Goal: Task Accomplishment & Management: Use online tool/utility

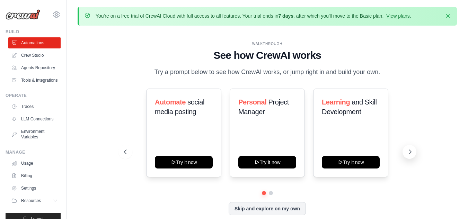
click at [409, 156] on button at bounding box center [409, 152] width 14 height 14
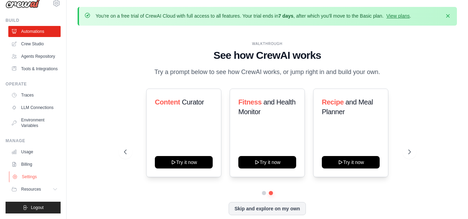
scroll to position [28, 0]
click at [40, 192] on button "Resources" at bounding box center [35, 189] width 52 height 11
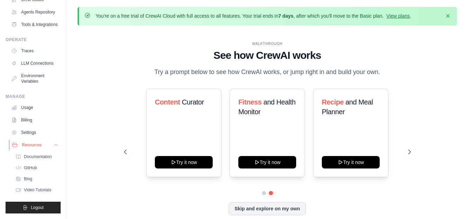
click at [41, 145] on span "Resources" at bounding box center [32, 145] width 20 height 6
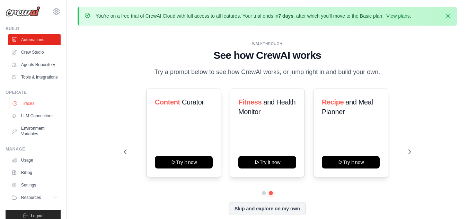
scroll to position [0, 0]
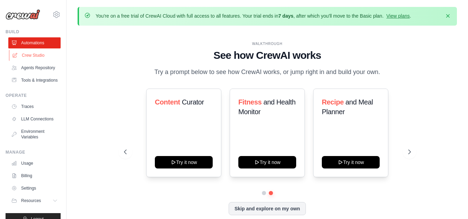
click at [41, 51] on link "Crew Studio" at bounding box center [35, 55] width 52 height 11
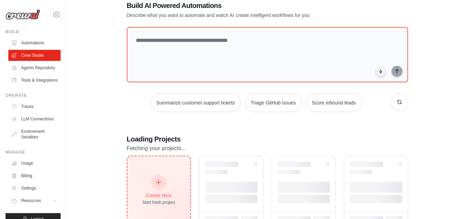
scroll to position [65, 0]
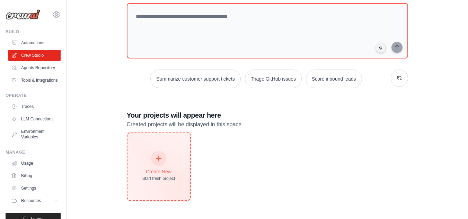
click at [161, 162] on div at bounding box center [158, 158] width 15 height 15
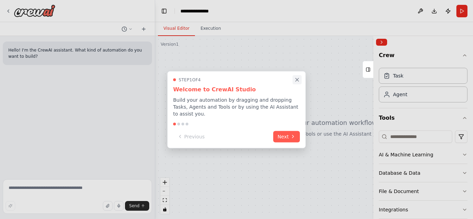
click at [296, 83] on icon "Close walkthrough" at bounding box center [297, 79] width 6 height 6
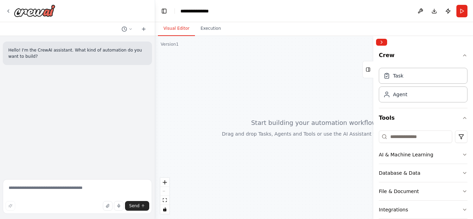
drag, startPoint x: 295, startPoint y: 124, endPoint x: 246, endPoint y: 127, distance: 49.3
click at [246, 127] on div at bounding box center [314, 127] width 318 height 183
drag, startPoint x: 333, startPoint y: 86, endPoint x: 245, endPoint y: 90, distance: 88.0
click at [310, 90] on div at bounding box center [314, 127] width 318 height 183
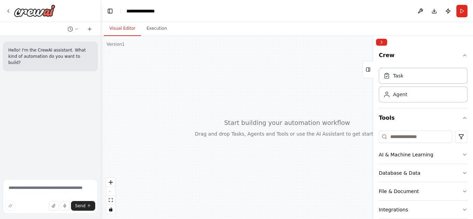
drag, startPoint x: 154, startPoint y: 10, endPoint x: 101, endPoint y: 20, distance: 53.6
click at [101, 20] on div "**********" at bounding box center [236, 109] width 473 height 219
click at [462, 157] on icon "button" at bounding box center [465, 155] width 6 height 6
click at [412, 97] on div "Agent" at bounding box center [423, 94] width 89 height 16
click at [400, 82] on div "Task" at bounding box center [423, 75] width 89 height 16
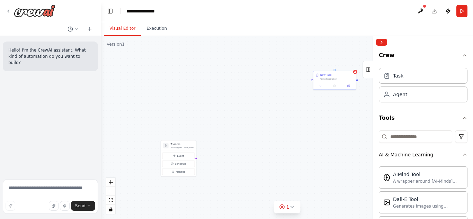
drag, startPoint x: 208, startPoint y: 164, endPoint x: 274, endPoint y: 145, distance: 68.7
click at [274, 145] on div "Triggers No triggers configured Event Schedule Manage New Task Task description" at bounding box center [287, 127] width 372 height 183
drag, startPoint x: 171, startPoint y: 130, endPoint x: 249, endPoint y: 113, distance: 80.0
click at [249, 113] on h3 "Triggers" at bounding box center [251, 112] width 35 height 5
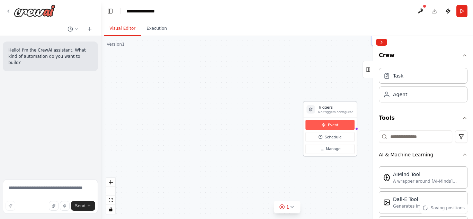
drag, startPoint x: 246, startPoint y: 132, endPoint x: 330, endPoint y: 125, distance: 84.8
click at [331, 125] on span "Event" at bounding box center [333, 124] width 10 height 5
click at [330, 125] on span "Event" at bounding box center [333, 124] width 10 height 5
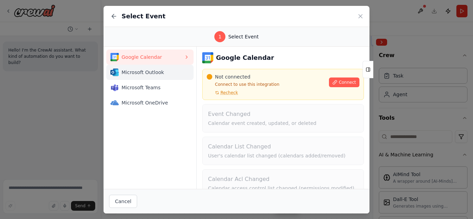
click at [156, 70] on span "Microsoft Outlook" at bounding box center [152, 72] width 62 height 7
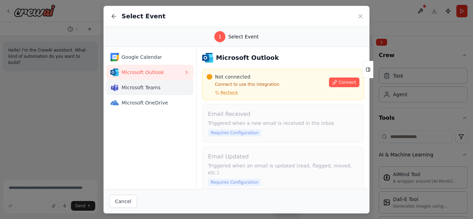
click at [157, 85] on span "Microsoft Teams" at bounding box center [152, 87] width 62 height 7
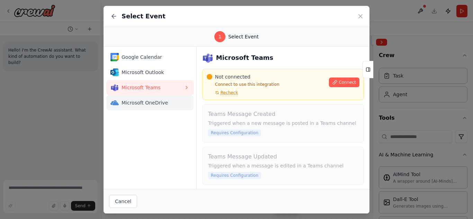
click at [160, 104] on span "Microsoft OneDrive" at bounding box center [152, 102] width 62 height 7
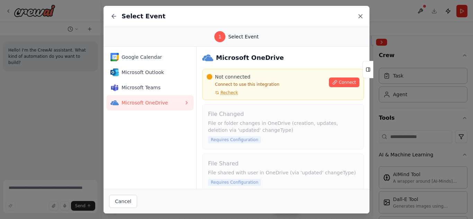
click at [361, 13] on icon at bounding box center [360, 16] width 7 height 7
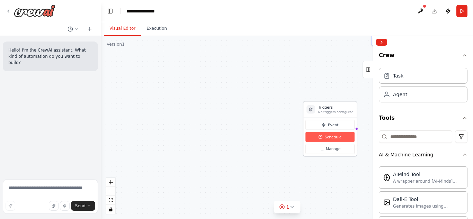
click at [323, 141] on button "Schedule" at bounding box center [329, 137] width 49 height 10
select select "******"
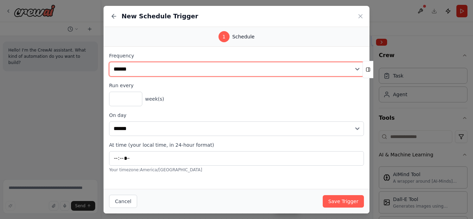
click at [177, 68] on select "**********" at bounding box center [236, 69] width 255 height 15
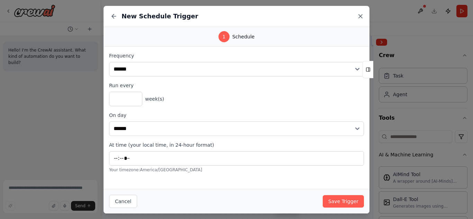
click at [358, 17] on icon at bounding box center [360, 16] width 7 height 7
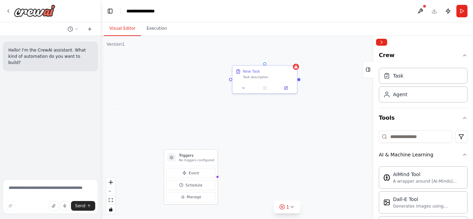
drag, startPoint x: 252, startPoint y: 105, endPoint x: 172, endPoint y: 149, distance: 91.1
click at [172, 148] on div "Triggers No triggers configured Event Schedule Manage New Task Task description" at bounding box center [287, 127] width 372 height 183
click at [284, 90] on icon at bounding box center [284, 88] width 3 height 3
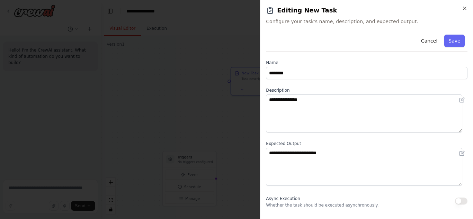
scroll to position [93, 0]
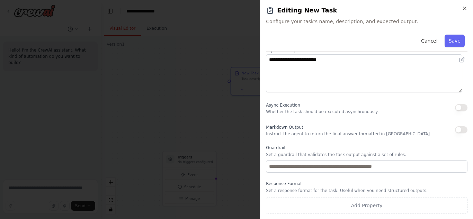
click at [467, 4] on div "**********" at bounding box center [366, 109] width 213 height 219
click at [463, 9] on icon "button" at bounding box center [465, 9] width 6 height 6
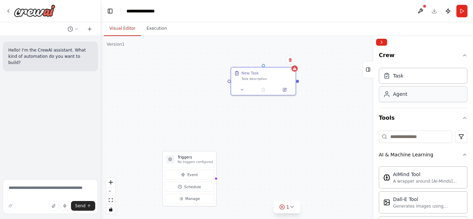
click at [397, 95] on div "Agent" at bounding box center [400, 94] width 14 height 7
click at [278, 162] on div "gpt-4o-mini" at bounding box center [284, 157] width 64 height 11
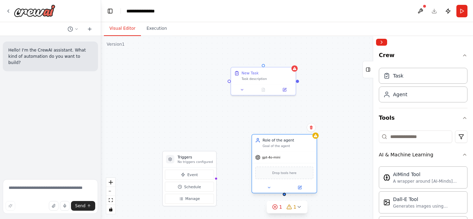
click at [272, 145] on div "Goal of the agent" at bounding box center [287, 146] width 51 height 4
click at [301, 190] on button at bounding box center [300, 187] width 30 height 6
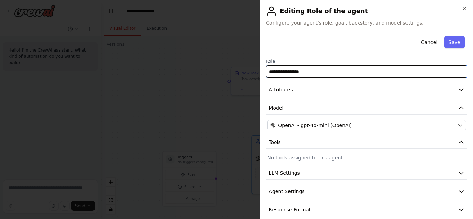
click at [333, 66] on input "**********" at bounding box center [366, 71] width 201 height 12
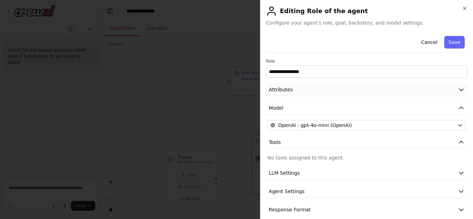
click at [325, 96] on button "Attributes" at bounding box center [366, 89] width 201 height 13
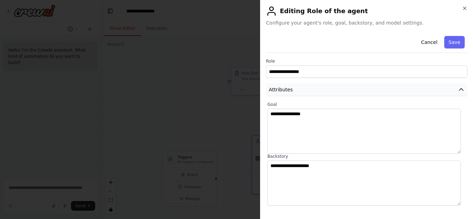
click at [322, 93] on button "Attributes" at bounding box center [366, 89] width 201 height 13
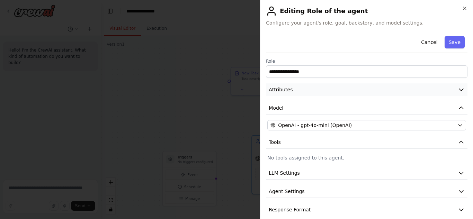
click at [306, 93] on button "Attributes" at bounding box center [366, 89] width 201 height 13
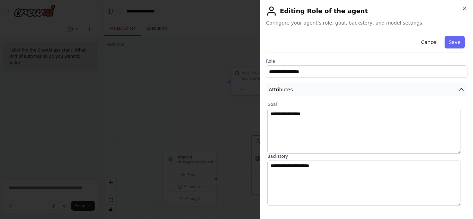
click at [306, 93] on button "Attributes" at bounding box center [366, 89] width 201 height 13
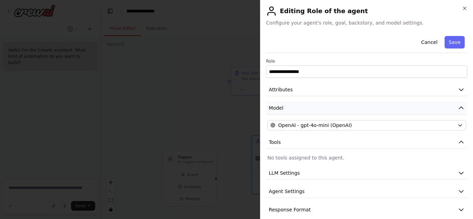
click at [307, 112] on button "Model" at bounding box center [366, 108] width 201 height 13
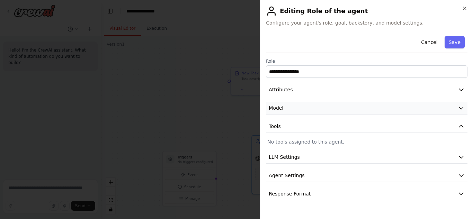
click at [307, 112] on button "Model" at bounding box center [366, 108] width 201 height 13
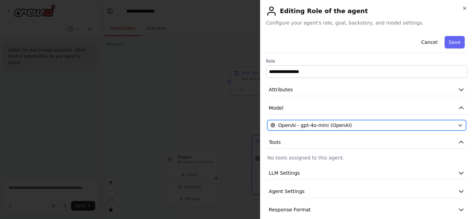
click at [386, 128] on div "OpenAI - gpt-4o-mini (OpenAI)" at bounding box center [362, 125] width 184 height 7
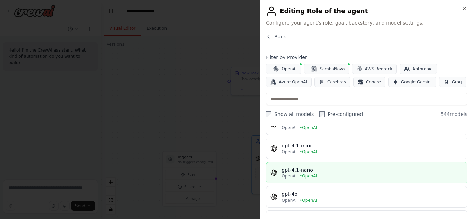
scroll to position [0, 0]
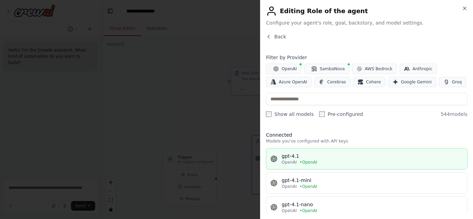
click at [319, 161] on div "OpenAI • OpenAI" at bounding box center [371, 163] width 181 height 6
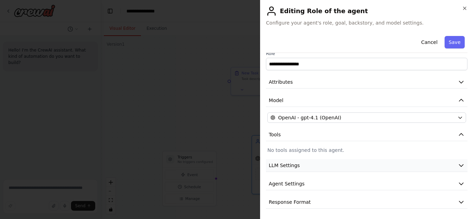
scroll to position [8, 0]
click at [316, 169] on button "LLM Settings" at bounding box center [366, 165] width 201 height 13
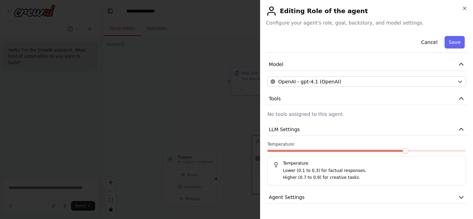
scroll to position [58, 0]
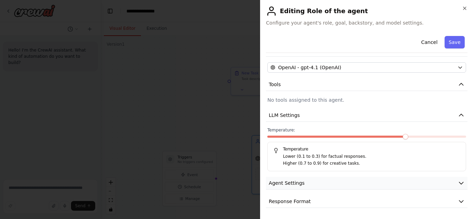
click at [314, 187] on button "Agent Settings" at bounding box center [366, 183] width 201 height 13
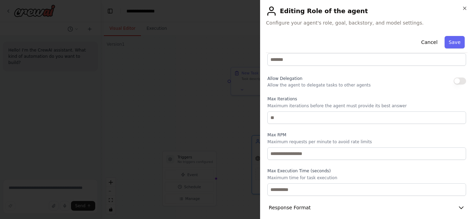
scroll to position [243, 0]
click at [316, 202] on button "Response Format" at bounding box center [366, 207] width 201 height 13
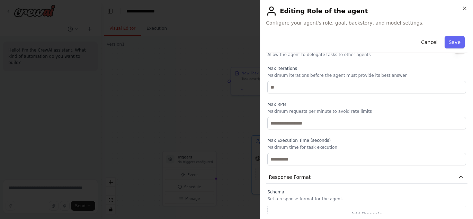
scroll to position [276, 0]
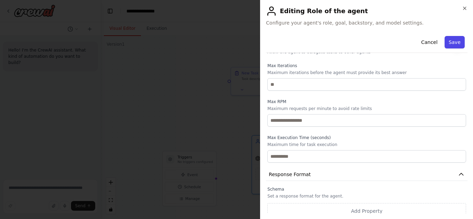
click at [447, 45] on button "Save" at bounding box center [454, 42] width 20 height 12
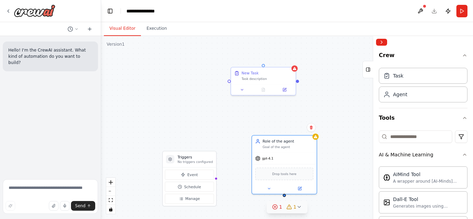
click at [281, 208] on span "1" at bounding box center [280, 207] width 3 height 7
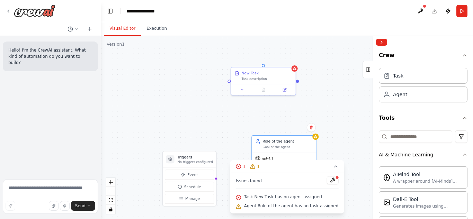
click at [305, 114] on div "Triggers No triggers configured Event Schedule Manage New Task Task description…" at bounding box center [287, 127] width 372 height 183
drag, startPoint x: 230, startPoint y: 81, endPoint x: 215, endPoint y: 181, distance: 101.4
click at [215, 181] on div "Triggers No triggers configured Event Schedule Manage New Task Task description…" at bounding box center [287, 127] width 372 height 183
click at [203, 197] on button "Manage" at bounding box center [189, 199] width 49 height 10
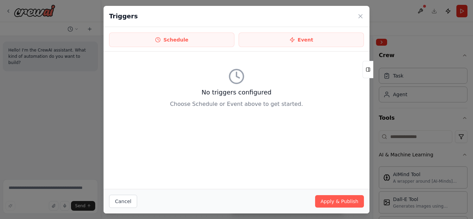
click at [218, 47] on div "Schedule Event" at bounding box center [236, 39] width 266 height 25
click at [360, 15] on icon at bounding box center [360, 16] width 7 height 7
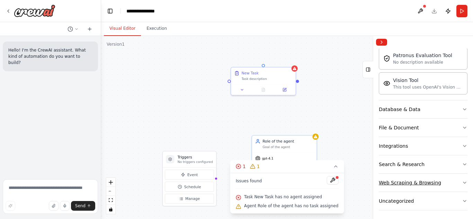
scroll to position [171, 0]
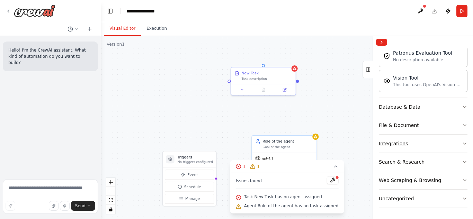
click at [453, 147] on button "Integrations" at bounding box center [423, 144] width 89 height 18
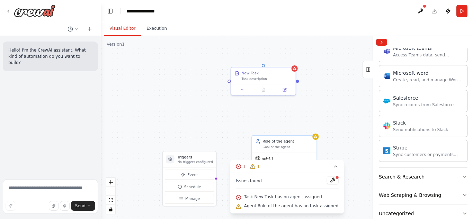
scroll to position [587, 0]
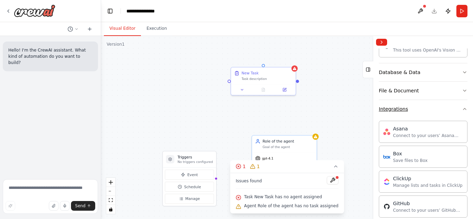
click at [441, 116] on button "Integrations" at bounding box center [423, 109] width 89 height 18
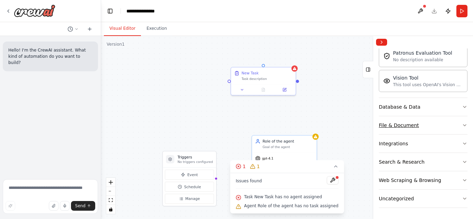
click at [455, 126] on button "File & Document" at bounding box center [423, 125] width 89 height 18
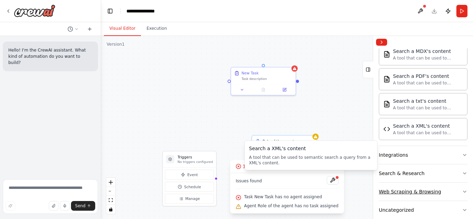
scroll to position [376, 0]
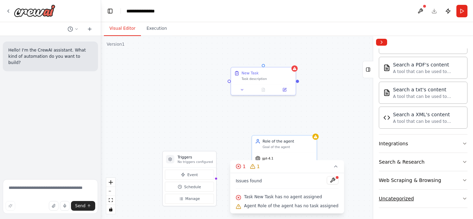
click at [407, 204] on button "Uncategorized" at bounding box center [423, 199] width 89 height 18
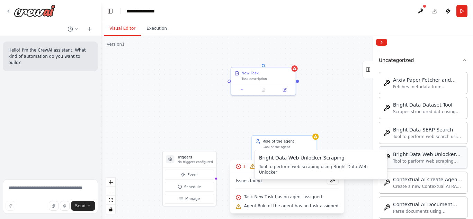
scroll to position [445, 0]
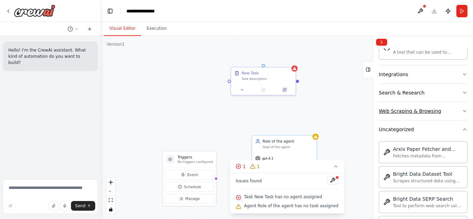
click at [444, 110] on button "Web Scraping & Browsing" at bounding box center [423, 111] width 89 height 18
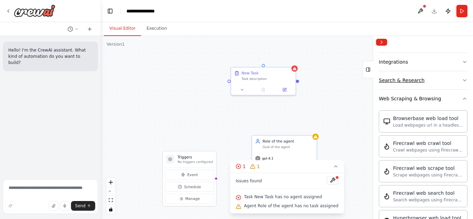
scroll to position [376, 0]
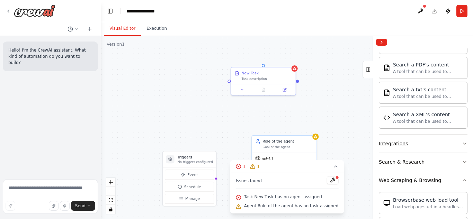
click at [417, 137] on button "Integrations" at bounding box center [423, 144] width 89 height 18
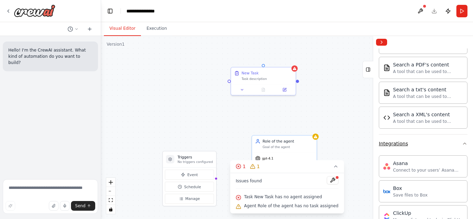
click at [417, 137] on button "Integrations" at bounding box center [423, 144] width 89 height 18
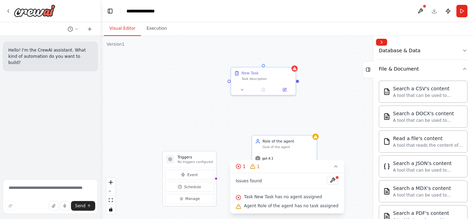
scroll to position [203, 0]
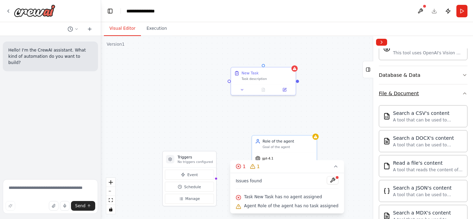
click at [416, 99] on button "File & Document" at bounding box center [423, 93] width 89 height 18
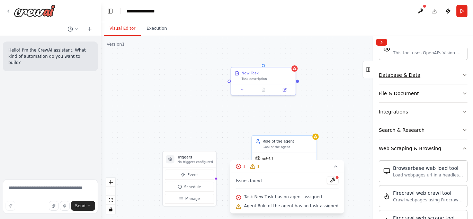
click at [430, 81] on button "Database & Data" at bounding box center [423, 75] width 89 height 18
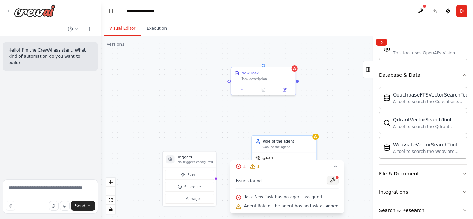
click at [327, 180] on button at bounding box center [332, 180] width 12 height 8
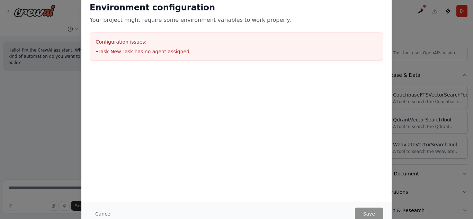
click at [294, 112] on div at bounding box center [236, 103] width 310 height 69
click at [430, 46] on div "Environment configuration Your project might require some environment variables…" at bounding box center [236, 109] width 473 height 219
click at [102, 216] on button "Cancel" at bounding box center [103, 214] width 27 height 12
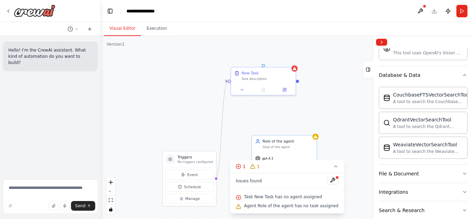
click at [341, 108] on div "Triggers No triggers configured Event Schedule Manage New Task Task description…" at bounding box center [287, 127] width 372 height 183
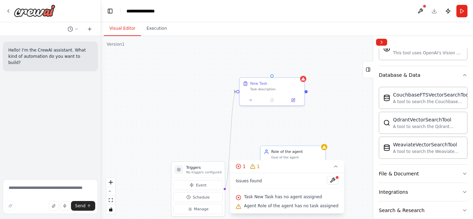
drag, startPoint x: 300, startPoint y: 83, endPoint x: 308, endPoint y: 94, distance: 13.5
click at [308, 94] on div "Triggers No triggers configured Event Schedule Manage New Task Task description…" at bounding box center [287, 127] width 372 height 183
click at [315, 101] on div "Triggers No triggers configured Event Schedule Manage New Task Task description…" at bounding box center [287, 127] width 372 height 183
click at [330, 172] on button "1 1" at bounding box center [287, 166] width 114 height 13
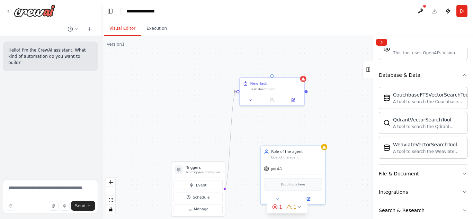
click at [332, 143] on div "Triggers No triggers configured Event Schedule Manage New Task Task description…" at bounding box center [287, 127] width 372 height 183
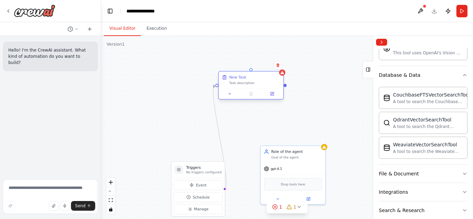
drag, startPoint x: 288, startPoint y: 89, endPoint x: 267, endPoint y: 84, distance: 22.2
click at [267, 84] on div "Task description" at bounding box center [254, 83] width 51 height 4
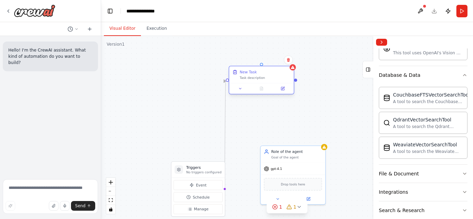
drag, startPoint x: 252, startPoint y: 71, endPoint x: 262, endPoint y: 66, distance: 11.0
click at [262, 66] on div "New Task Task description" at bounding box center [260, 80] width 65 height 29
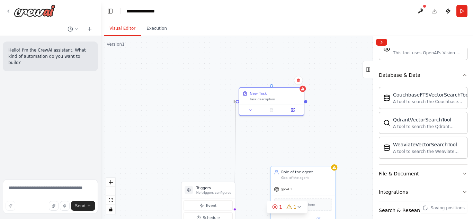
drag, startPoint x: 297, startPoint y: 83, endPoint x: 307, endPoint y: 104, distance: 22.8
click at [307, 104] on div "Triggers No triggers configured Event Schedule Manage New Task Task description…" at bounding box center [287, 127] width 372 height 183
drag, startPoint x: 206, startPoint y: 187, endPoint x: 190, endPoint y: 115, distance: 74.0
click at [190, 115] on div "Triggers No triggers configured" at bounding box center [192, 122] width 53 height 16
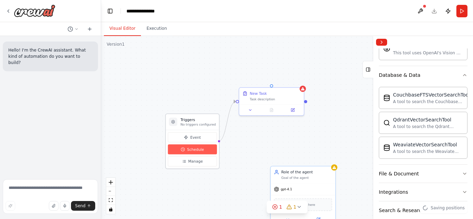
click at [187, 148] on button "Schedule" at bounding box center [192, 149] width 49 height 10
select select "******"
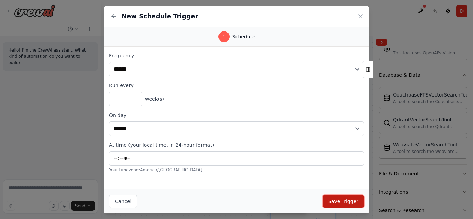
click at [341, 200] on button "Save Trigger" at bounding box center [343, 201] width 41 height 12
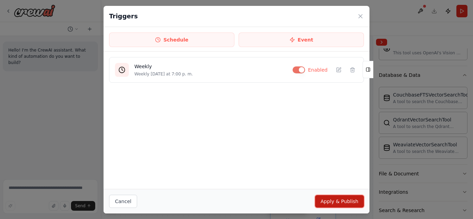
click at [337, 201] on button "Apply & Publish" at bounding box center [339, 201] width 49 height 12
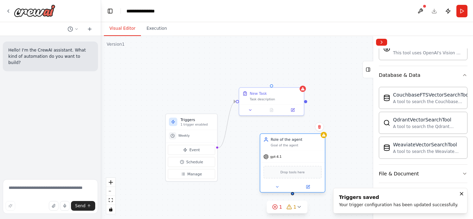
drag, startPoint x: 296, startPoint y: 174, endPoint x: 288, endPoint y: 143, distance: 32.5
click at [288, 143] on div "Role of the agent Goal of the agent" at bounding box center [296, 142] width 51 height 10
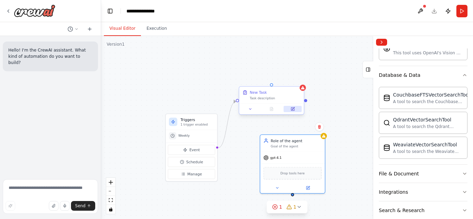
click at [293, 111] on icon at bounding box center [292, 109] width 4 height 4
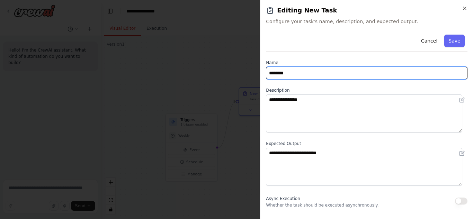
drag, startPoint x: 298, startPoint y: 74, endPoint x: 258, endPoint y: 74, distance: 40.5
click at [258, 74] on body "**********" at bounding box center [236, 109] width 473 height 219
type input "****"
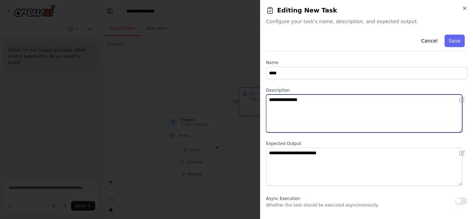
drag, startPoint x: 304, startPoint y: 100, endPoint x: 269, endPoint y: 99, distance: 35.7
click at [269, 99] on textarea "**********" at bounding box center [364, 113] width 196 height 38
type textarea "**********"
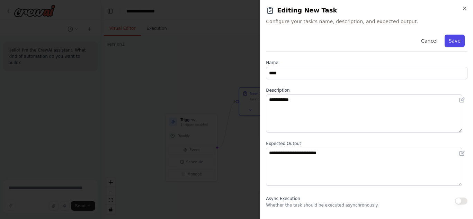
click at [444, 39] on button "Save" at bounding box center [454, 41] width 20 height 12
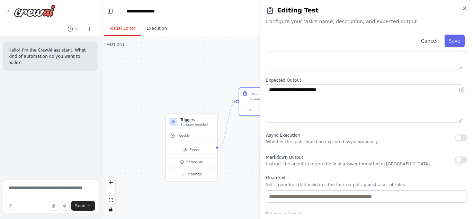
scroll to position [0, 0]
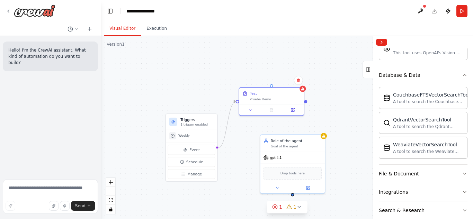
click at [319, 119] on div "Triggers 1 trigger enabled Weekly Event Schedule Manage Test Prueba Demo Role o…" at bounding box center [287, 127] width 372 height 183
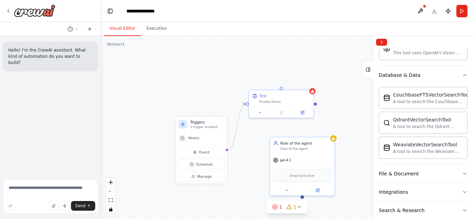
drag, startPoint x: 306, startPoint y: 103, endPoint x: 316, endPoint y: 106, distance: 10.0
click at [316, 106] on div "Triggers 1 trigger enabled Weekly Event Schedule Manage Test Prueba Demo Role o…" at bounding box center [287, 127] width 372 height 183
click at [313, 93] on div "Test Prueba Demo" at bounding box center [281, 97] width 64 height 17
click at [272, 206] on button "1 1" at bounding box center [287, 207] width 41 height 13
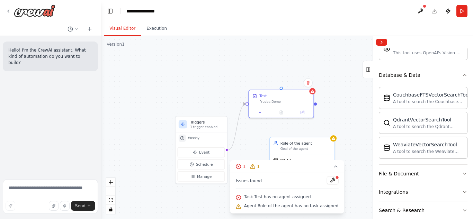
click at [356, 151] on div "Triggers 1 trigger enabled Weekly Event Schedule Manage Test Prueba Demo Role o…" at bounding box center [287, 127] width 372 height 183
click at [334, 170] on button "1 1" at bounding box center [287, 166] width 114 height 13
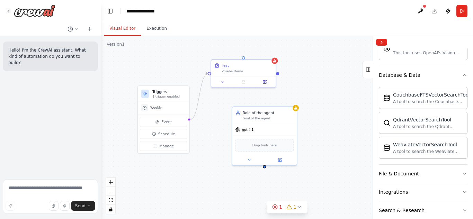
drag, startPoint x: 304, startPoint y: 199, endPoint x: 266, endPoint y: 169, distance: 48.5
click at [266, 169] on div "Triggers 1 trigger enabled Weekly Event Schedule Manage Test Prueba Demo Role o…" at bounding box center [287, 127] width 372 height 183
click at [265, 169] on div "Triggers 1 trigger enabled Weekly Event Schedule Manage Test Prueba Demo Role o…" at bounding box center [287, 127] width 372 height 183
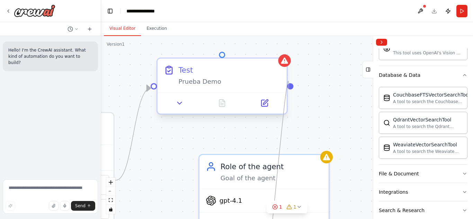
drag, startPoint x: 264, startPoint y: 165, endPoint x: 289, endPoint y: 89, distance: 79.7
click at [289, 89] on div "Triggers 1 trigger enabled Weekly Event Schedule Manage Test Prueba Demo Role o…" at bounding box center [287, 127] width 372 height 183
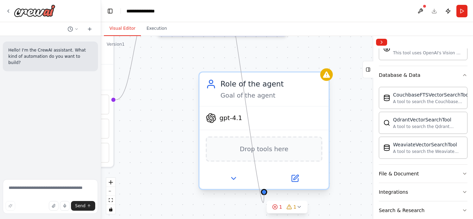
drag, startPoint x: 223, startPoint y: 55, endPoint x: 265, endPoint y: 190, distance: 141.8
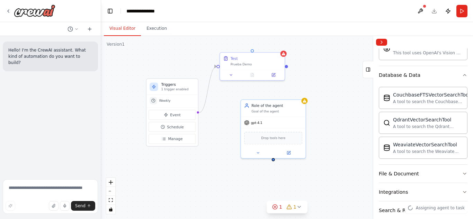
click at [312, 85] on div "Triggers 1 trigger enabled Weekly Event Schedule Manage Test Prueba Demo Role o…" at bounding box center [287, 127] width 372 height 183
click at [312, 88] on div "Triggers 1 trigger enabled Weekly Event Schedule Manage Test Prueba Demo Role o…" at bounding box center [287, 127] width 372 height 183
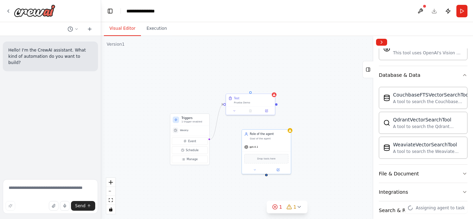
drag, startPoint x: 308, startPoint y: 84, endPoint x: 265, endPoint y: 137, distance: 67.9
click at [266, 137] on div "Triggers 1 trigger enabled Weekly Event Schedule Manage Test Prueba Demo Role o…" at bounding box center [287, 127] width 372 height 183
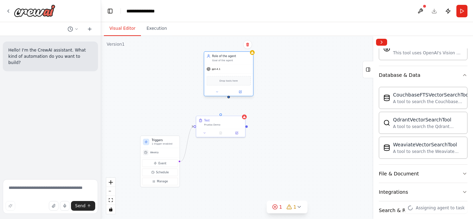
drag, startPoint x: 238, startPoint y: 158, endPoint x: 231, endPoint y: 58, distance: 100.3
click at [231, 58] on div "Role of the agent Goal of the agent" at bounding box center [231, 58] width 38 height 8
click at [229, 101] on circle "Edge from 29389479-602f-4fe6-a39c-3b313adada22 to f9ebb50d-6a50-444f-995c-4e797…" at bounding box center [229, 101] width 4 height 4
click at [283, 110] on div ".deletable-edge-delete-btn { width: 20px; height: 20px; border: 0px solid #ffff…" at bounding box center [287, 127] width 372 height 183
click at [265, 176] on div ".deletable-edge-delete-btn { width: 20px; height: 20px; border: 0px solid #ffff…" at bounding box center [287, 127] width 372 height 183
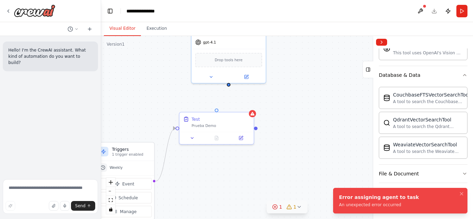
click at [276, 209] on circle at bounding box center [274, 207] width 4 height 4
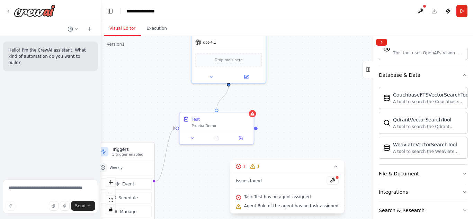
drag, startPoint x: 217, startPoint y: 110, endPoint x: 228, endPoint y: 88, distance: 25.4
click at [228, 88] on div "Triggers 1 trigger enabled Weekly Event Schedule Manage Test Prueba Demo Role o…" at bounding box center [287, 127] width 372 height 183
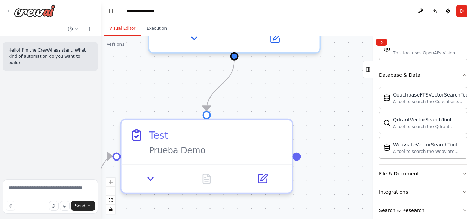
click at [302, 100] on div ".deletable-edge-delete-btn { width: 20px; height: 20px; border: 0px solid #ffff…" at bounding box center [287, 127] width 372 height 183
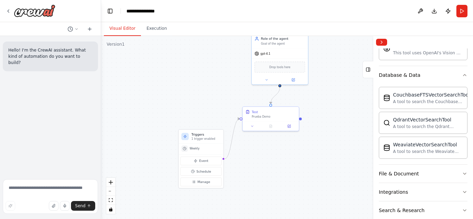
click at [332, 91] on div ".deletable-edge-delete-btn { width: 20px; height: 20px; border: 0px solid #ffff…" at bounding box center [287, 127] width 372 height 183
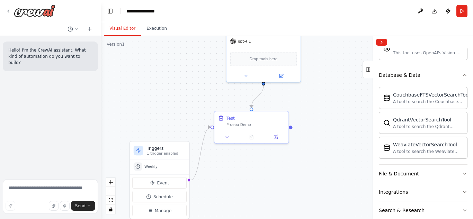
click at [219, 96] on div ".deletable-edge-delete-btn { width: 20px; height: 20px; border: 0px solid #ffff…" at bounding box center [287, 127] width 372 height 183
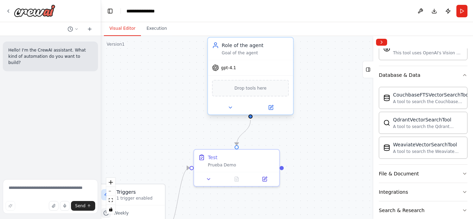
click at [245, 97] on div "Drop tools here" at bounding box center [250, 87] width 85 height 25
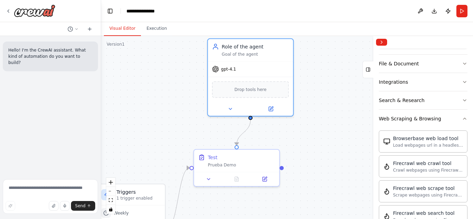
scroll to position [238, 0]
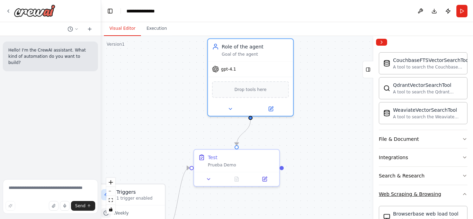
click at [421, 195] on div "Web Scraping & Browsing" at bounding box center [410, 194] width 62 height 7
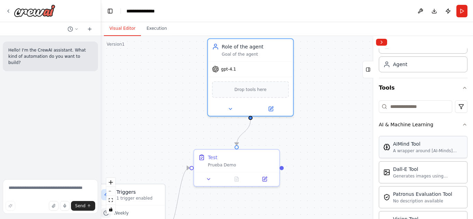
scroll to position [65, 0]
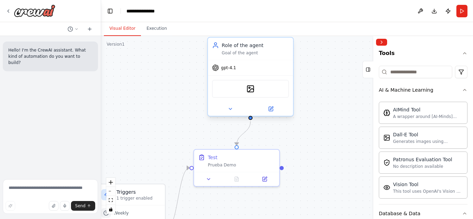
click at [273, 114] on div at bounding box center [250, 109] width 85 height 14
click at [232, 114] on div at bounding box center [250, 109] width 85 height 14
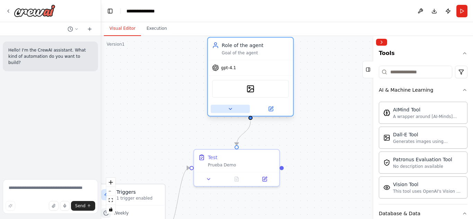
click at [231, 109] on icon at bounding box center [230, 108] width 3 height 1
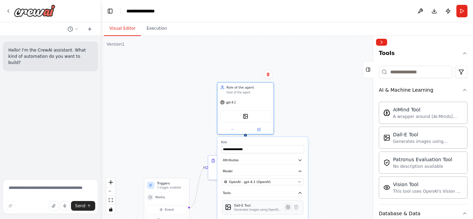
click at [286, 210] on button at bounding box center [288, 207] width 8 height 8
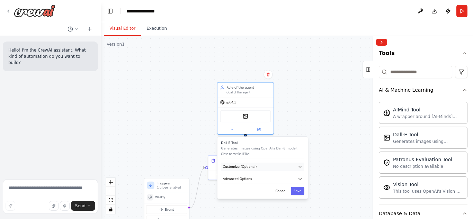
click at [274, 166] on button "Customize (Optional)" at bounding box center [262, 167] width 83 height 8
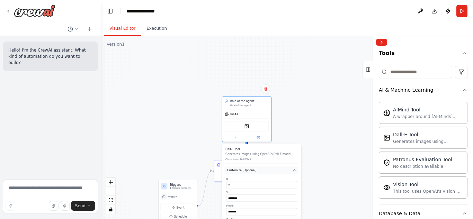
click at [259, 173] on button "Customize (Optional)" at bounding box center [261, 169] width 72 height 7
click at [295, 181] on icon "button" at bounding box center [294, 180] width 2 height 1
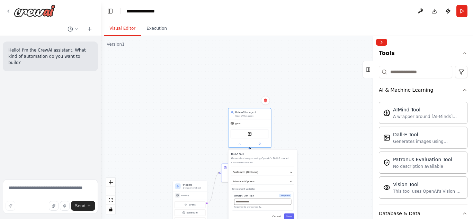
click at [263, 205] on input "text" at bounding box center [262, 202] width 57 height 6
click at [276, 216] on button "Cancel" at bounding box center [276, 217] width 12 height 6
drag, startPoint x: 263, startPoint y: 161, endPoint x: 228, endPoint y: 158, distance: 34.4
click at [228, 158] on div "**********" at bounding box center [262, 198] width 69 height 96
click at [210, 135] on div ".deletable-edge-delete-btn { width: 20px; height: 20px; border: 0px solid #ffff…" at bounding box center [287, 127] width 372 height 183
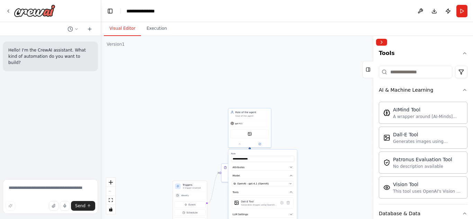
click at [300, 131] on div ".deletable-edge-delete-btn { width: 20px; height: 20px; border: 0px solid #ffff…" at bounding box center [287, 127] width 372 height 183
click at [292, 130] on div ".deletable-edge-delete-btn { width: 20px; height: 20px; border: 0px solid #ffff…" at bounding box center [287, 127] width 372 height 183
click at [273, 168] on button "Attributes" at bounding box center [262, 167] width 63 height 7
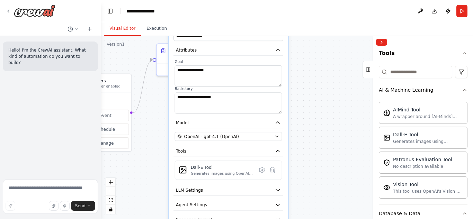
drag, startPoint x: 305, startPoint y: 193, endPoint x: 305, endPoint y: 70, distance: 123.2
click at [305, 70] on div ".deletable-edge-delete-btn { width: 20px; height: 20px; border: 0px solid #ffff…" at bounding box center [287, 127] width 372 height 183
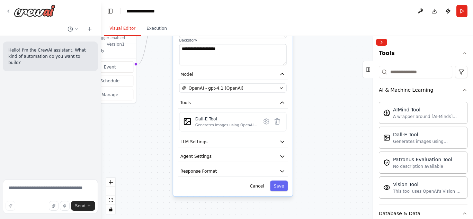
drag, startPoint x: 321, startPoint y: 115, endPoint x: 322, endPoint y: 96, distance: 19.4
click at [322, 96] on div ".deletable-edge-delete-btn { width: 20px; height: 20px; border: 0px solid #ffff…" at bounding box center [287, 127] width 372 height 183
click at [256, 144] on button "LLM Settings" at bounding box center [233, 141] width 110 height 11
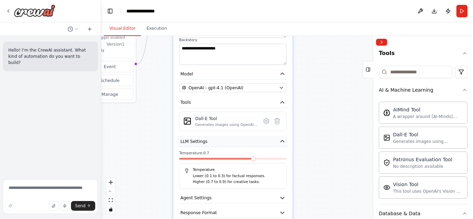
click at [256, 144] on button "LLM Settings" at bounding box center [233, 141] width 110 height 11
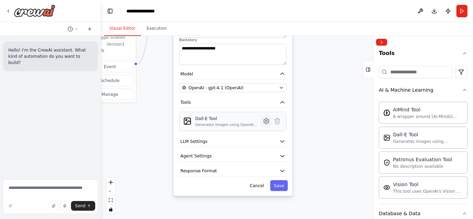
click at [267, 120] on icon at bounding box center [266, 121] width 2 height 2
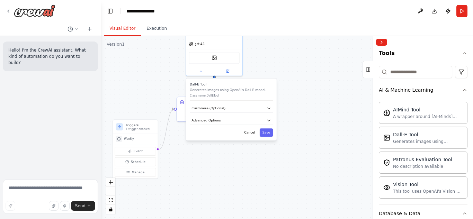
drag, startPoint x: 265, startPoint y: 155, endPoint x: 266, endPoint y: 187, distance: 32.2
click at [266, 187] on div ".deletable-edge-delete-btn { width: 20px; height: 20px; border: 0px solid #ffff…" at bounding box center [287, 127] width 372 height 183
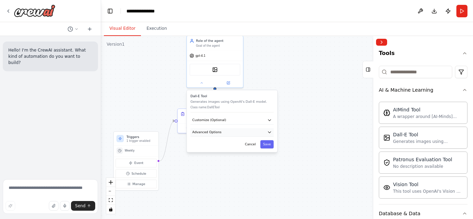
click at [270, 130] on icon "button" at bounding box center [269, 132] width 4 height 4
click at [217, 159] on input "text" at bounding box center [231, 159] width 75 height 8
paste input "**********"
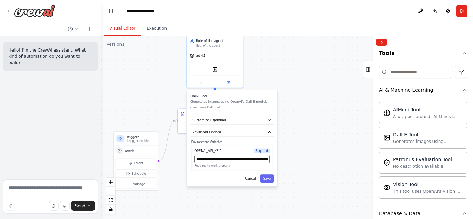
scroll to position [0, 324]
type input "**********"
click at [261, 133] on button "Advanced Options" at bounding box center [231, 132] width 83 height 8
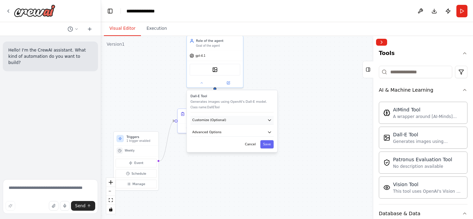
click at [249, 121] on button "Customize (Optional)" at bounding box center [231, 120] width 83 height 8
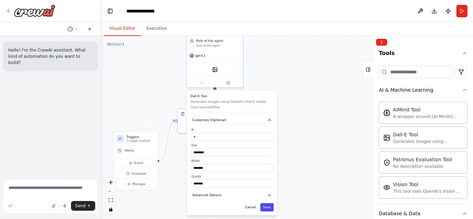
click at [268, 206] on button "Save" at bounding box center [266, 207] width 13 height 8
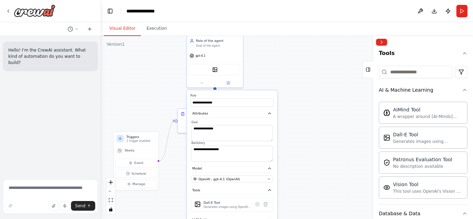
click at [300, 173] on div ".deletable-edge-delete-btn { width: 20px; height: 20px; border: 0px solid #ffff…" at bounding box center [287, 127] width 372 height 183
click at [203, 81] on icon at bounding box center [202, 82] width 4 height 4
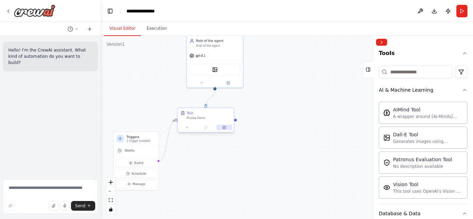
click at [227, 130] on button at bounding box center [224, 128] width 16 height 6
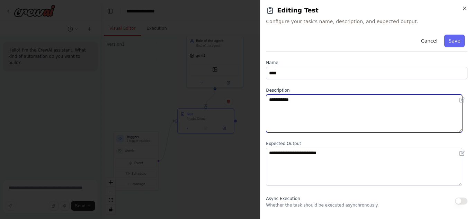
click at [320, 101] on textarea "**********" at bounding box center [364, 113] width 196 height 38
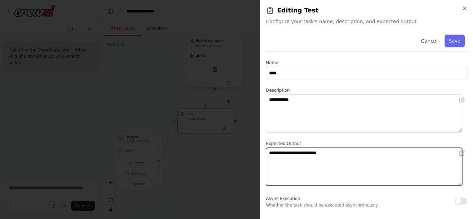
drag, startPoint x: 341, startPoint y: 157, endPoint x: 258, endPoint y: 151, distance: 82.6
click at [258, 151] on body "**********" at bounding box center [236, 109] width 473 height 219
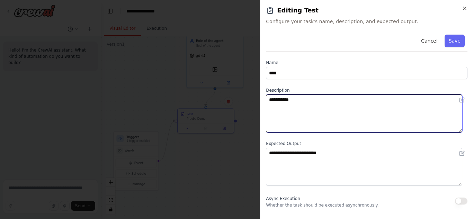
drag, startPoint x: 308, startPoint y: 107, endPoint x: 258, endPoint y: 106, distance: 50.5
click at [258, 106] on body "**********" at bounding box center [236, 109] width 473 height 219
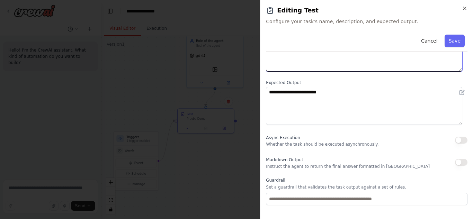
scroll to position [93, 0]
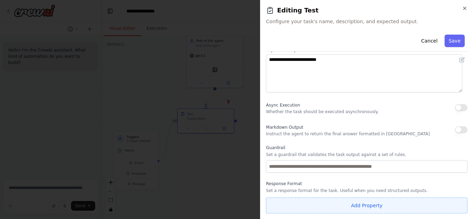
type textarea "**********"
click at [332, 203] on button "Add Property" at bounding box center [366, 206] width 201 height 16
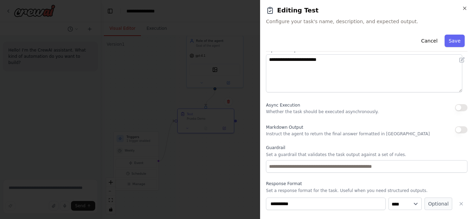
scroll to position [111, 0]
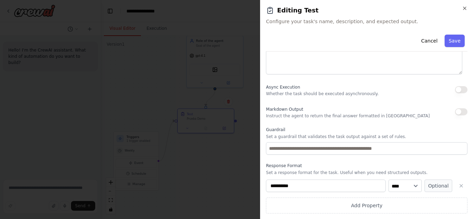
click at [418, 187] on div "**********" at bounding box center [366, 186] width 201 height 12
click at [417, 187] on div "**********" at bounding box center [366, 186] width 201 height 12
click at [414, 187] on select "**** ******* ******* **** ******" at bounding box center [404, 186] width 33 height 12
select select "******"
click at [388, 180] on select "**** ******* ******* **** ******" at bounding box center [404, 186] width 33 height 12
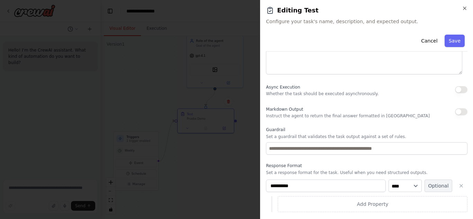
click at [428, 186] on button "Optional" at bounding box center [438, 186] width 28 height 12
click at [438, 186] on button "Required" at bounding box center [438, 186] width 28 height 12
click at [455, 187] on button "button" at bounding box center [461, 186] width 12 height 12
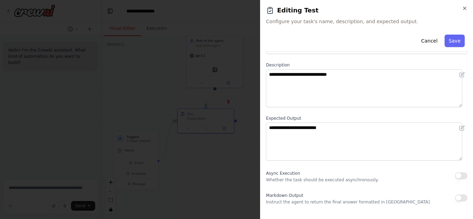
scroll to position [0, 0]
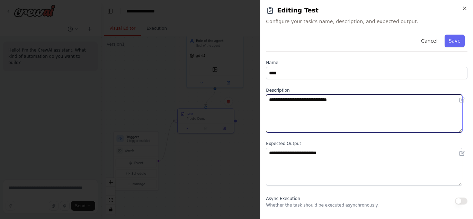
drag, startPoint x: 356, startPoint y: 108, endPoint x: 268, endPoint y: 94, distance: 89.0
click at [268, 94] on div "**********" at bounding box center [366, 110] width 201 height 45
type textarea "*********"
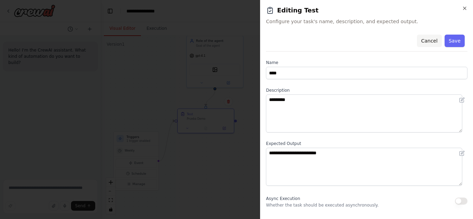
click at [432, 38] on button "Cancel" at bounding box center [429, 41] width 25 height 12
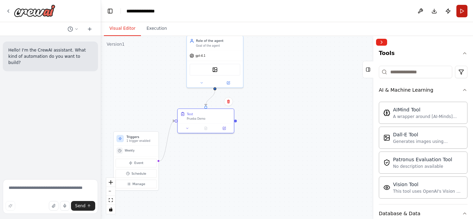
click at [464, 13] on button "Run" at bounding box center [461, 11] width 11 height 12
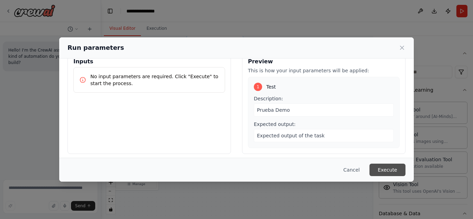
scroll to position [19, 0]
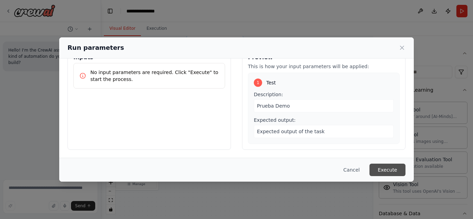
click at [391, 166] on button "Execute" at bounding box center [387, 170] width 36 height 12
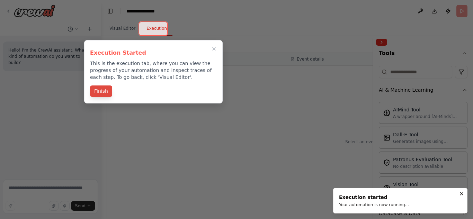
click at [107, 94] on button "Finish" at bounding box center [101, 90] width 22 height 11
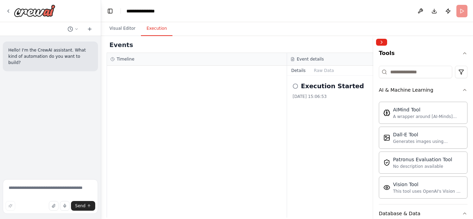
click at [296, 87] on icon at bounding box center [295, 86] width 6 height 6
click at [316, 73] on button "Raw Data" at bounding box center [324, 71] width 28 height 10
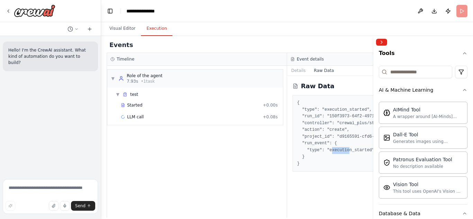
drag, startPoint x: 329, startPoint y: 152, endPoint x: 344, endPoint y: 151, distance: 15.3
click at [344, 151] on pre "{ "type": "execution_started", "run_id": "150f3973-64f2-4971-86d7-a5cd27efc960"…" at bounding box center [377, 133] width 160 height 67
click at [342, 153] on pre "{ "type": "execution_started", "run_id": "150f3973-64f2-4971-86d7-a5cd27efc960"…" at bounding box center [377, 133] width 160 height 67
click at [199, 153] on div "▼ Role of the agent 7.93s • 1 task ▼ test Started + 0.00s LLM call + 0.08s" at bounding box center [197, 142] width 180 height 152
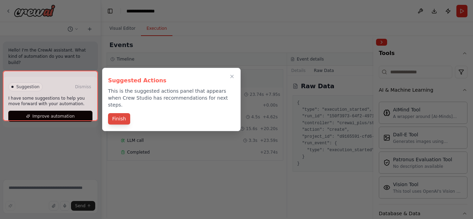
click at [118, 115] on button "Finish" at bounding box center [119, 118] width 22 height 11
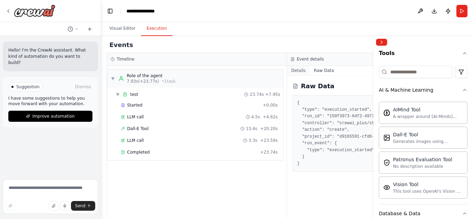
click at [300, 72] on button "Details" at bounding box center [298, 71] width 23 height 10
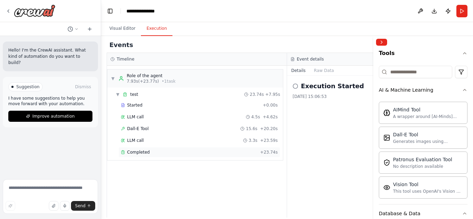
click at [144, 156] on div "Completed + 23.74s" at bounding box center [199, 152] width 162 height 10
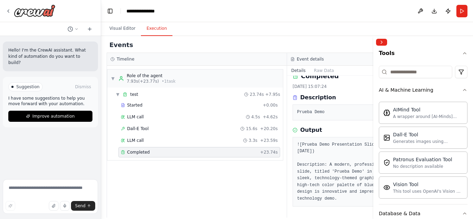
scroll to position [0, 0]
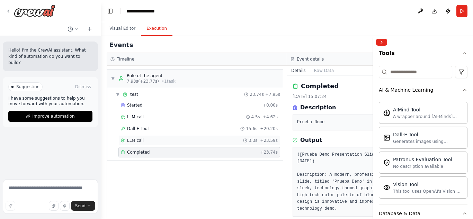
click at [166, 140] on div "LLM call 3.3s + 23.59s" at bounding box center [199, 141] width 157 height 6
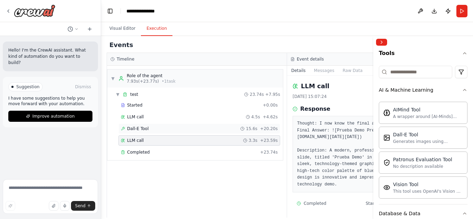
click at [155, 130] on div "Dall-E Tool 15.6s + 20.20s" at bounding box center [199, 129] width 157 height 6
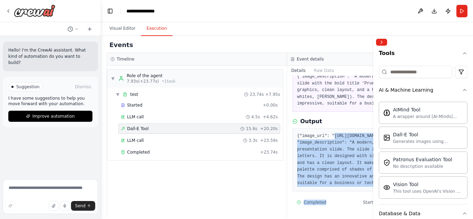
scroll to position [101, 0]
drag, startPoint x: 300, startPoint y: 154, endPoint x: 338, endPoint y: 142, distance: 40.3
click at [338, 142] on pre "{"image_url": "https://oaidalleapiprodscus.blob.core.windows.net/private/org-hZ…" at bounding box center [377, 160] width 160 height 54
copy pre "https://oaidalleapiprodscus.blob.core.windows.net/private/org-hZRtglLxBYvAvvtxh…"
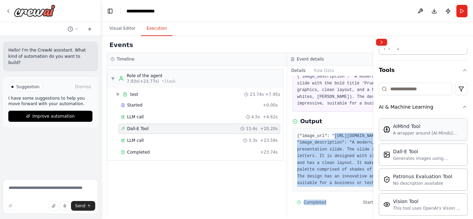
scroll to position [69, 0]
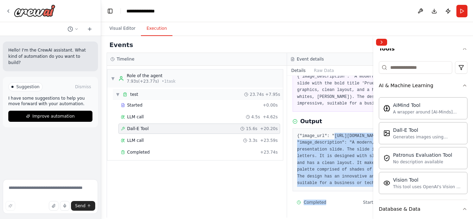
click at [136, 94] on span "test" at bounding box center [134, 95] width 8 height 6
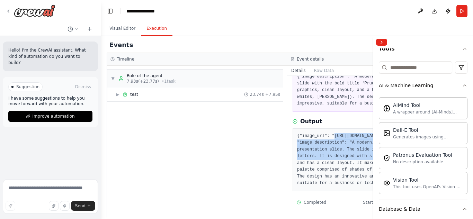
drag, startPoint x: 299, startPoint y: 89, endPoint x: 323, endPoint y: 111, distance: 32.6
click at [323, 133] on pre "{"image_url": "https://oaidalleapiprodscus.blob.core.windows.net/private/org-hZ…" at bounding box center [377, 160] width 160 height 54
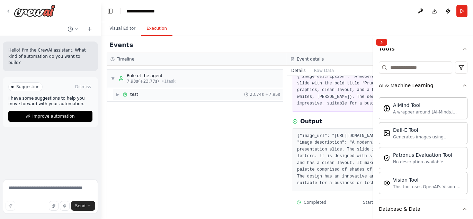
click at [120, 95] on span "▶" at bounding box center [118, 95] width 4 height 6
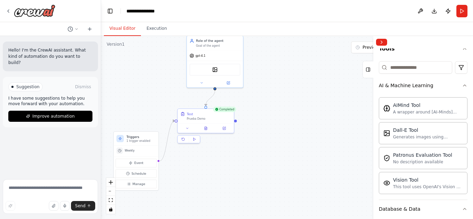
click at [126, 27] on button "Visual Editor" at bounding box center [122, 28] width 37 height 15
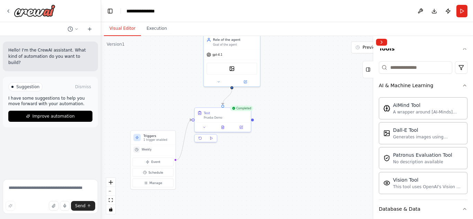
drag, startPoint x: 163, startPoint y: 98, endPoint x: 180, endPoint y: 97, distance: 17.0
click at [180, 97] on div ".deletable-edge-delete-btn { width: 20px; height: 20px; border: 0px solid #ffff…" at bounding box center [287, 127] width 372 height 183
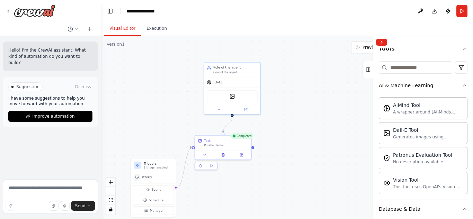
drag, startPoint x: 183, startPoint y: 84, endPoint x: 183, endPoint y: 111, distance: 27.0
click at [183, 111] on div ".deletable-edge-delete-btn { width: 20px; height: 20px; border: 0px solid #ffff…" at bounding box center [287, 127] width 372 height 183
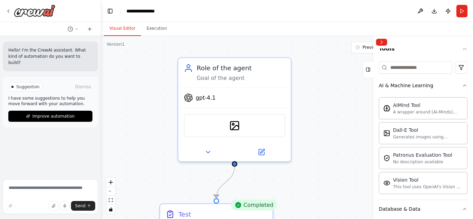
drag, startPoint x: 198, startPoint y: 82, endPoint x: 158, endPoint y: 115, distance: 52.4
click at [158, 115] on div ".deletable-edge-delete-btn { width: 20px; height: 20px; border: 0px solid #ffff…" at bounding box center [287, 127] width 372 height 183
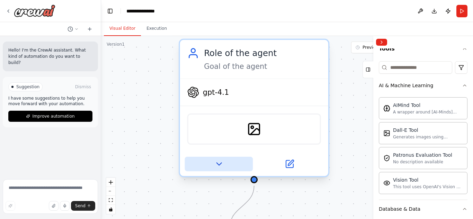
click at [216, 161] on icon at bounding box center [219, 164] width 10 height 10
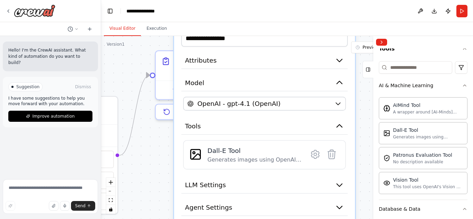
drag, startPoint x: 170, startPoint y: 120, endPoint x: 124, endPoint y: 40, distance: 91.8
click at [124, 40] on div ".deletable-edge-delete-btn { width: 20px; height: 20px; border: 0px solid #ffff…" at bounding box center [287, 127] width 372 height 183
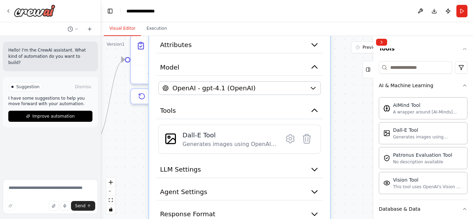
drag, startPoint x: 157, startPoint y: 186, endPoint x: 132, endPoint y: 171, distance: 29.2
click at [132, 171] on div ".deletable-edge-delete-btn { width: 20px; height: 20px; border: 0px solid #ffff…" at bounding box center [287, 127] width 372 height 183
click at [288, 142] on icon at bounding box center [290, 138] width 11 height 11
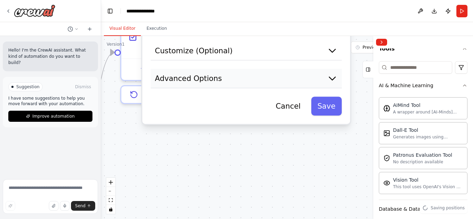
click at [274, 78] on button "Advanced Options" at bounding box center [246, 78] width 191 height 19
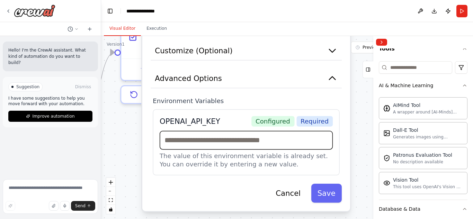
click at [193, 142] on input "text" at bounding box center [246, 140] width 173 height 19
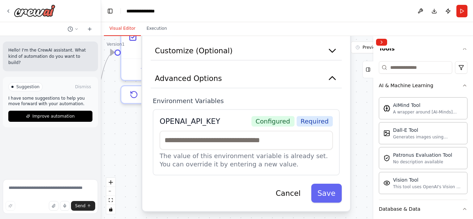
click at [198, 122] on div "OPENAI_API_KEY" at bounding box center [190, 121] width 61 height 10
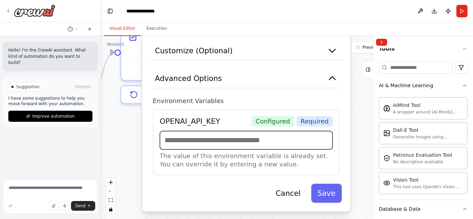
click at [274, 138] on input "text" at bounding box center [246, 140] width 173 height 19
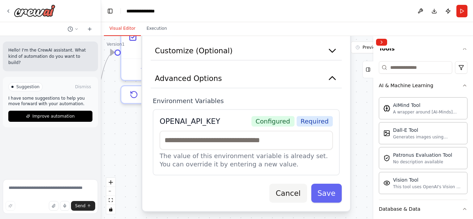
click at [287, 195] on button "Cancel" at bounding box center [287, 193] width 37 height 19
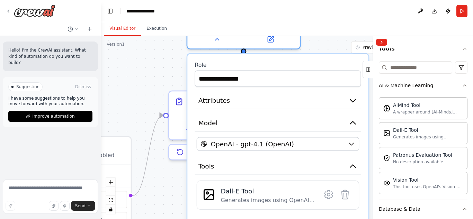
click at [148, 84] on div ".deletable-edge-delete-btn { width: 20px; height: 20px; border: 0px solid #ffff…" at bounding box center [287, 127] width 372 height 183
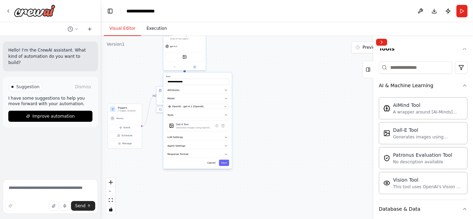
click at [150, 30] on button "Execution" at bounding box center [156, 28] width 31 height 15
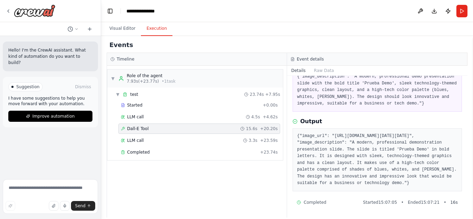
scroll to position [101, 0]
click at [171, 115] on div "LLM call 4.5s + 4.62s" at bounding box center [199, 117] width 157 height 6
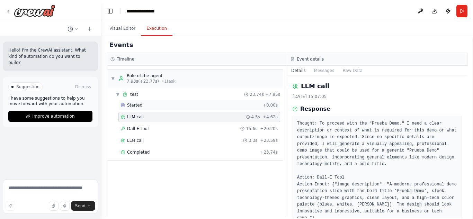
click at [163, 106] on div "Started" at bounding box center [190, 105] width 139 height 6
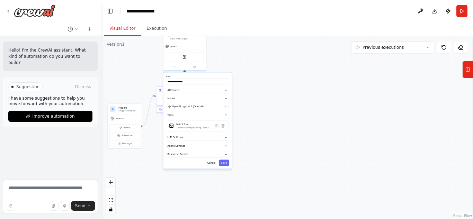
click at [129, 31] on button "Visual Editor" at bounding box center [122, 28] width 37 height 15
click at [147, 71] on div ".deletable-edge-delete-btn { width: 20px; height: 20px; border: 0px solid #ffff…" at bounding box center [287, 127] width 372 height 183
click at [265, 76] on div ".deletable-edge-delete-btn { width: 20px; height: 20px; border: 0px solid #ffff…" at bounding box center [287, 127] width 372 height 183
click at [175, 68] on button at bounding box center [175, 66] width 20 height 4
click at [173, 96] on div "Test Prueba Demo" at bounding box center [177, 91] width 43 height 11
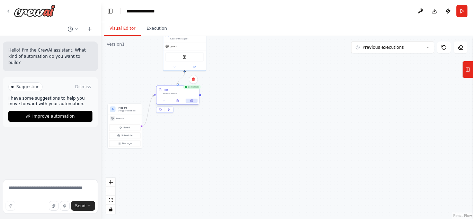
click at [191, 101] on icon at bounding box center [191, 101] width 2 height 2
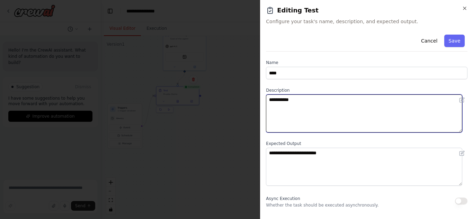
drag, startPoint x: 345, startPoint y: 104, endPoint x: 262, endPoint y: 106, distance: 83.1
click at [262, 106] on div "**********" at bounding box center [366, 109] width 213 height 219
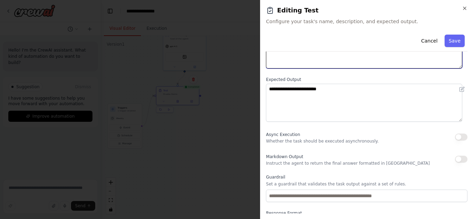
scroll to position [93, 0]
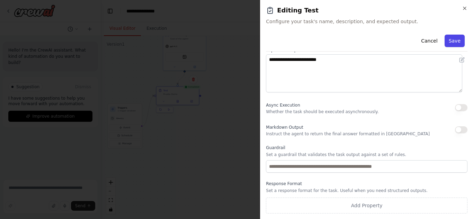
type textarea "**********"
click at [444, 38] on button "Save" at bounding box center [454, 41] width 20 height 12
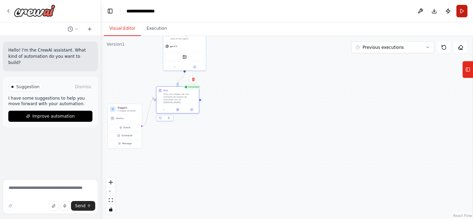
click at [461, 12] on button "Run" at bounding box center [461, 11] width 11 height 12
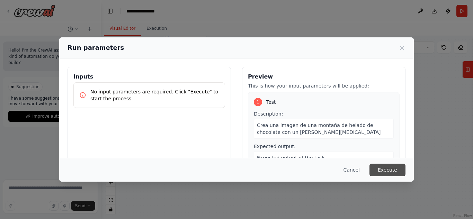
click at [387, 166] on button "Execute" at bounding box center [387, 170] width 36 height 12
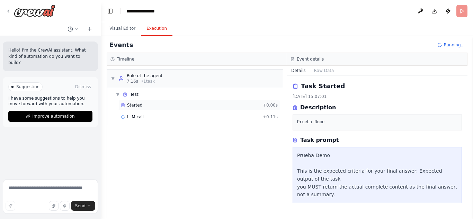
click at [132, 106] on span "Started" at bounding box center [134, 105] width 15 height 6
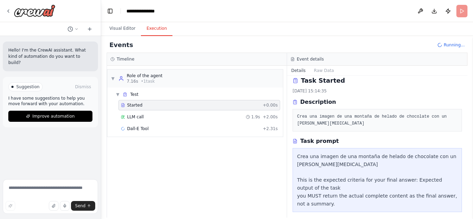
scroll to position [11, 0]
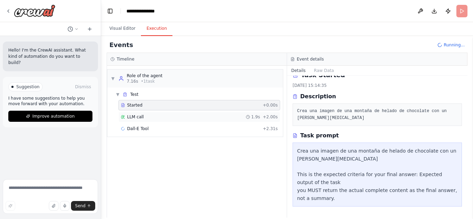
click at [192, 117] on div "LLM call 1.9s + 2.00s" at bounding box center [199, 117] width 157 height 6
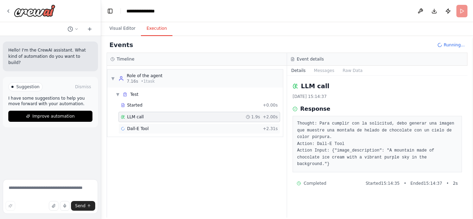
click at [164, 127] on div "Dall-E Tool + 2.31s" at bounding box center [199, 129] width 157 height 6
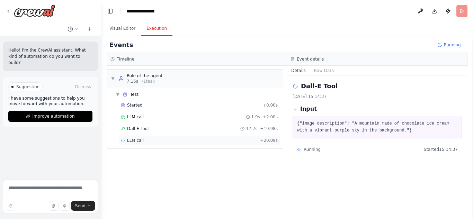
click at [167, 141] on div "LLM call + 20.09s" at bounding box center [199, 141] width 157 height 6
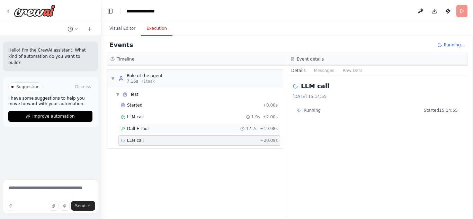
click at [159, 133] on div "Dall-E Tool 17.7s + 19.98s" at bounding box center [199, 129] width 162 height 10
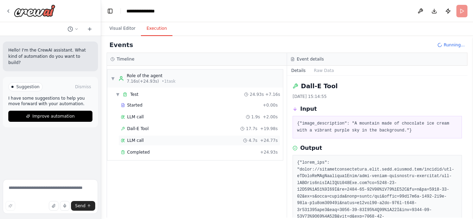
click at [165, 144] on div "LLM call 4.7s + 24.77s" at bounding box center [199, 140] width 162 height 10
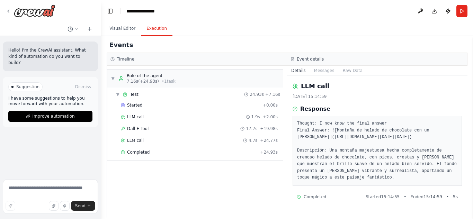
scroll to position [35, 0]
drag, startPoint x: 300, startPoint y: 109, endPoint x: 418, endPoint y: 157, distance: 127.7
click at [418, 157] on pre "Thought: I now know the final answer Final Answer: ![Montaña de helado de choco…" at bounding box center [377, 150] width 160 height 61
copy pre "https://oaidalleapiprodscus.blob.core.windows.net/private/org-hZRtglLxBYvAvvtxh…"
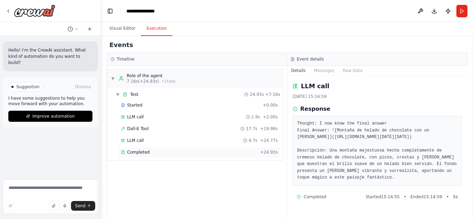
click at [238, 152] on div "Completed" at bounding box center [189, 153] width 136 height 6
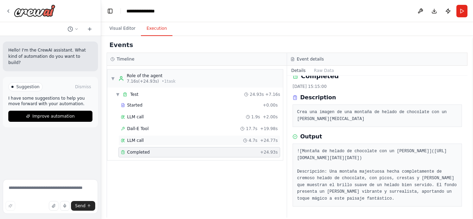
scroll to position [57, 0]
click at [224, 142] on div "LLM call 4.7s + 24.77s" at bounding box center [199, 141] width 157 height 6
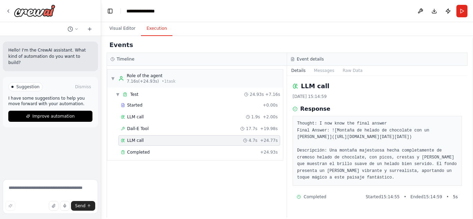
scroll to position [48, 0]
click at [201, 152] on div "Completed" at bounding box center [189, 153] width 136 height 6
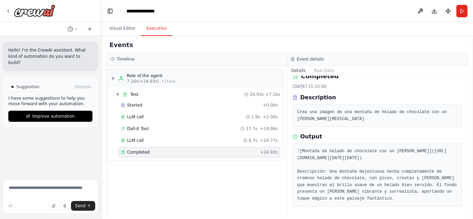
scroll to position [0, 0]
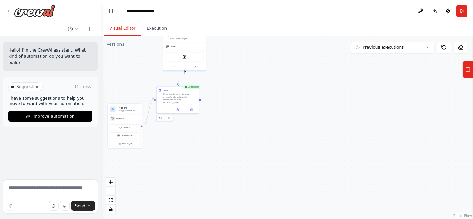
click at [123, 31] on button "Visual Editor" at bounding box center [122, 28] width 37 height 15
click at [280, 119] on div ".deletable-edge-delete-btn { width: 20px; height: 20px; border: 0px solid #ffff…" at bounding box center [287, 127] width 372 height 183
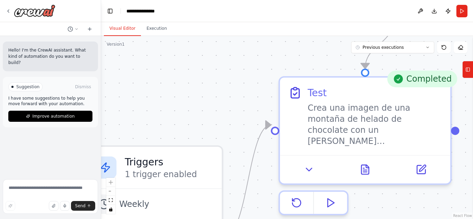
drag, startPoint x: 126, startPoint y: 61, endPoint x: 277, endPoint y: 56, distance: 151.0
click at [277, 56] on div ".deletable-edge-delete-btn { width: 20px; height: 20px; border: 0px solid #ffff…" at bounding box center [287, 127] width 372 height 183
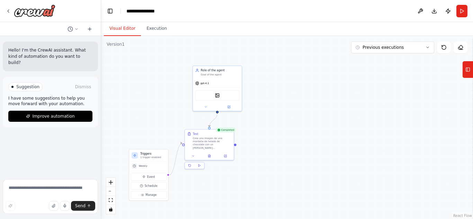
drag, startPoint x: 233, startPoint y: 77, endPoint x: 171, endPoint y: 117, distance: 73.6
click at [171, 117] on div ".deletable-edge-delete-btn { width: 20px; height: 20px; border: 0px solid #ffff…" at bounding box center [287, 127] width 372 height 183
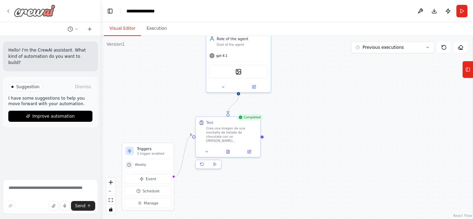
click at [10, 10] on icon at bounding box center [9, 11] width 6 height 6
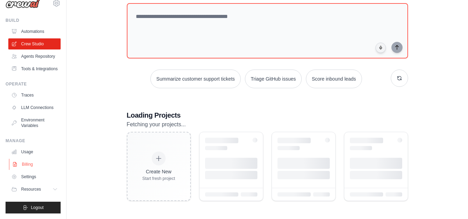
scroll to position [28, 0]
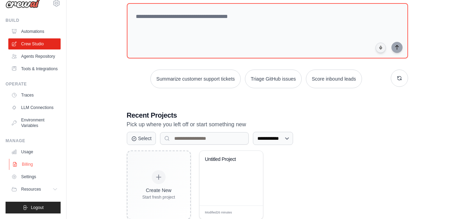
click at [34, 161] on link "Billing" at bounding box center [35, 164] width 52 height 11
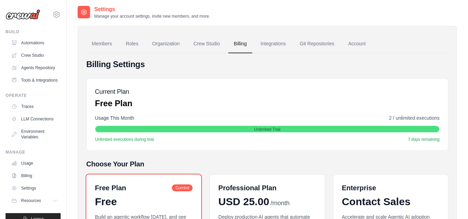
scroll to position [35, 0]
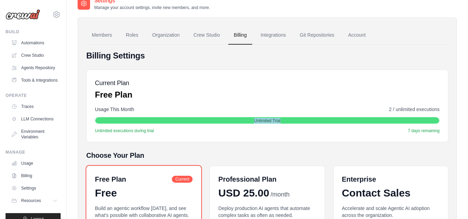
drag, startPoint x: 255, startPoint y: 122, endPoint x: 281, endPoint y: 121, distance: 26.3
click at [281, 121] on div "Unlimited Trial" at bounding box center [267, 120] width 344 height 7
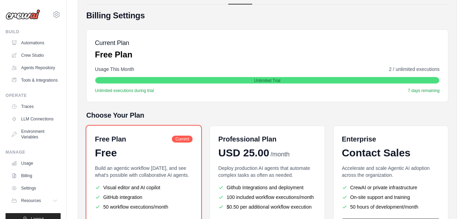
scroll to position [104, 0]
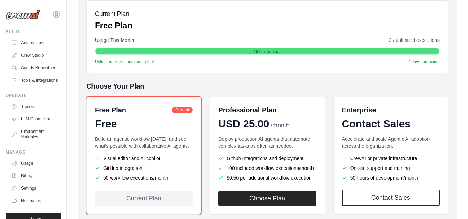
drag, startPoint x: 395, startPoint y: 41, endPoint x: 440, endPoint y: 40, distance: 45.0
click at [440, 40] on div "Current Plan Free Plan Usage This Month 2 / unlimited executions Unlimited Tria…" at bounding box center [267, 36] width 362 height 73
click at [376, 76] on div "Billing Settings Current Plan Free Plan Usage This Month 2 / unlimited executio…" at bounding box center [267, 107] width 362 height 252
drag, startPoint x: 406, startPoint y: 59, endPoint x: 444, endPoint y: 62, distance: 38.2
click at [444, 62] on div "Current Plan Free Plan Usage This Month 2 / unlimited executions Unlimited Tria…" at bounding box center [267, 36] width 362 height 73
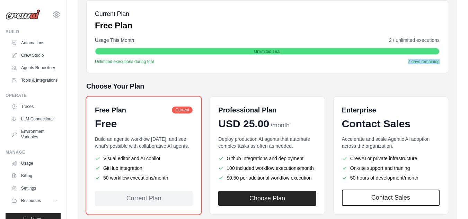
click at [444, 62] on div "Current Plan Free Plan Usage This Month 2 / unlimited executions Unlimited Tria…" at bounding box center [267, 36] width 362 height 73
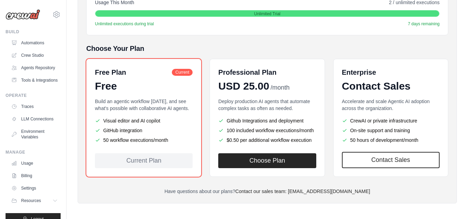
scroll to position [144, 0]
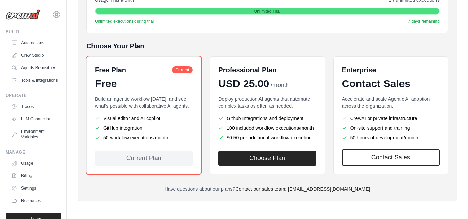
click at [208, 128] on div "Free Plan Current Free Build an agentic workflow today, and see what's possible…" at bounding box center [267, 115] width 362 height 118
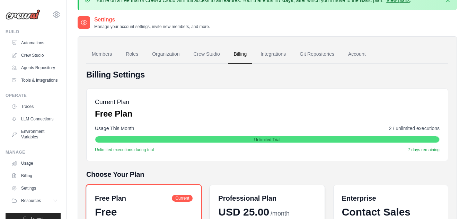
scroll to position [0, 0]
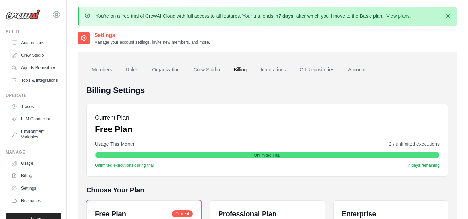
click at [250, 87] on h4 "Billing Settings" at bounding box center [267, 90] width 362 height 11
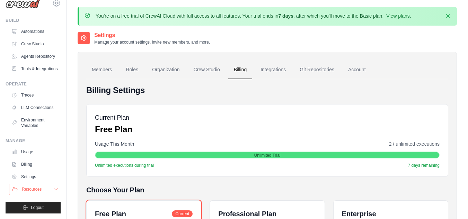
click at [41, 188] on span "Resources" at bounding box center [32, 190] width 20 height 6
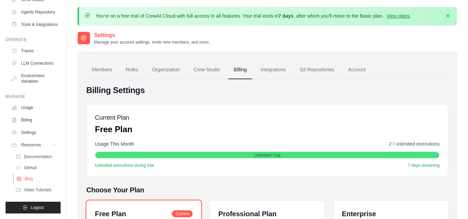
scroll to position [72, 0]
click at [36, 133] on link "Settings" at bounding box center [35, 132] width 52 height 11
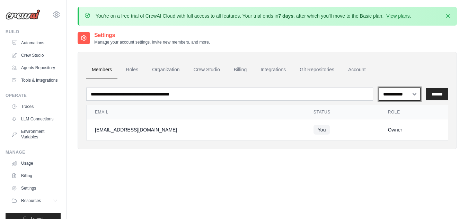
click at [407, 93] on select "**********" at bounding box center [399, 94] width 42 height 13
click at [397, 81] on div "**********" at bounding box center [267, 109] width 362 height 61
click at [133, 70] on link "Roles" at bounding box center [132, 70] width 24 height 19
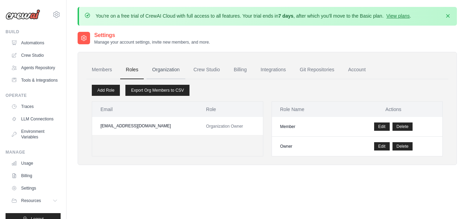
click at [157, 70] on link "Organization" at bounding box center [165, 70] width 38 height 19
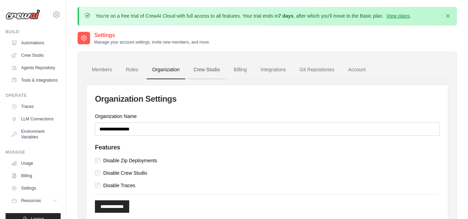
click at [203, 71] on link "Crew Studio" at bounding box center [206, 70] width 37 height 19
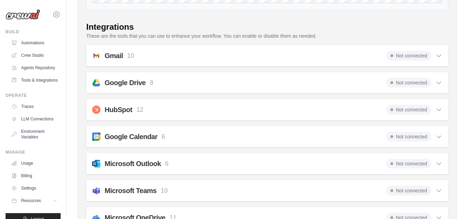
scroll to position [69, 0]
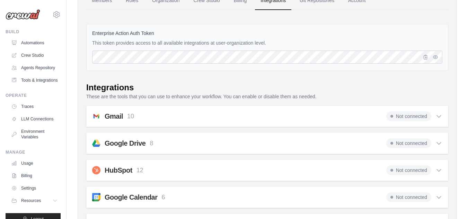
click at [417, 114] on span "Not connected" at bounding box center [408, 116] width 45 height 10
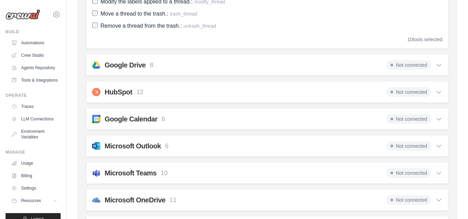
scroll to position [277, 0]
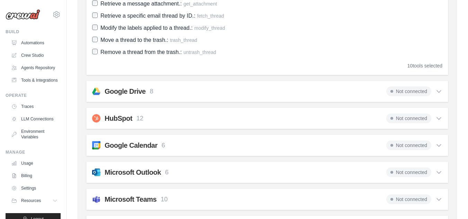
click at [194, 117] on div "HubSpot 12 Not connected" at bounding box center [267, 119] width 350 height 10
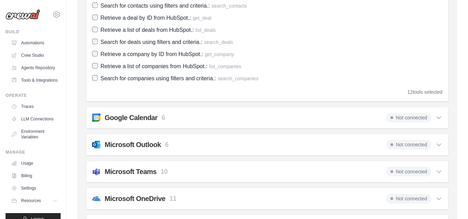
scroll to position [519, 0]
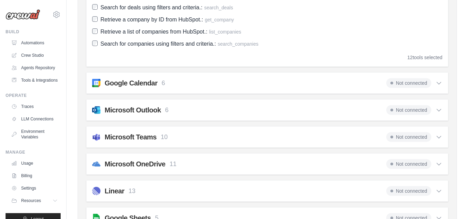
click at [201, 85] on div "Google Calendar 6 Not connected" at bounding box center [267, 83] width 350 height 10
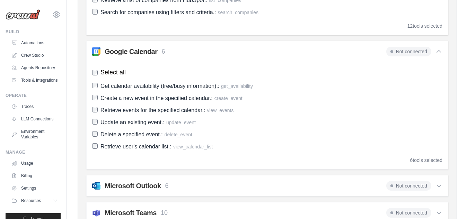
scroll to position [554, 0]
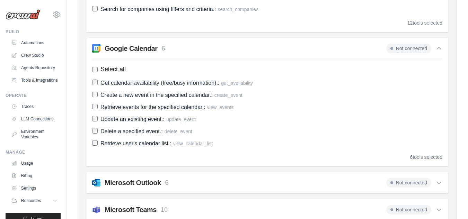
click at [78, 138] on div "Members Roles Organization Crew Studio Billing Integrations Git Repositories Ac…" at bounding box center [267, 158] width 379 height 1321
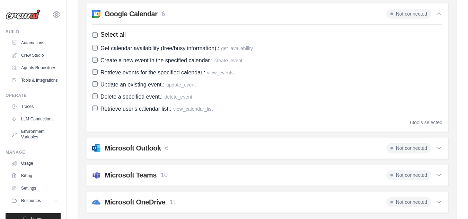
click at [78, 138] on div "Members Roles Organization Crew Studio Billing Integrations Git Repositories Ac…" at bounding box center [267, 123] width 379 height 1321
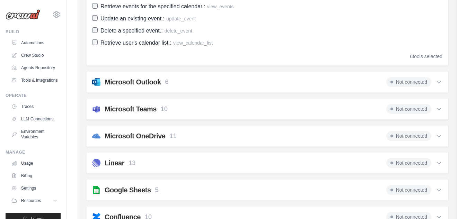
scroll to position [658, 0]
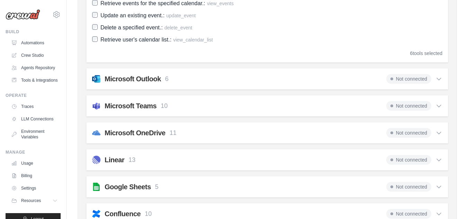
click at [160, 72] on div "Microsoft Outlook 6 Not connected Select all Get email messages from the user's…" at bounding box center [267, 78] width 362 height 21
click at [160, 74] on div "Microsoft Outlook 6 Not connected Select all Get email messages from the user's…" at bounding box center [267, 78] width 362 height 21
click at [160, 78] on h2 "Microsoft Outlook" at bounding box center [133, 79] width 56 height 10
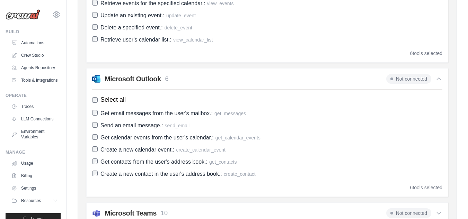
scroll to position [692, 0]
